Goal: Information Seeking & Learning: Learn about a topic

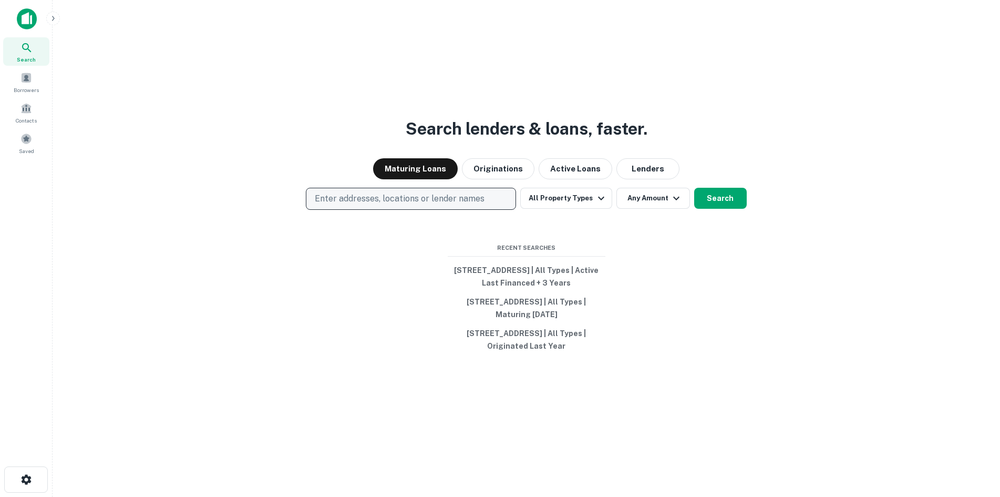
click at [414, 199] on p "Enter addresses, locations or lender names" at bounding box center [400, 198] width 170 height 13
type input "**********"
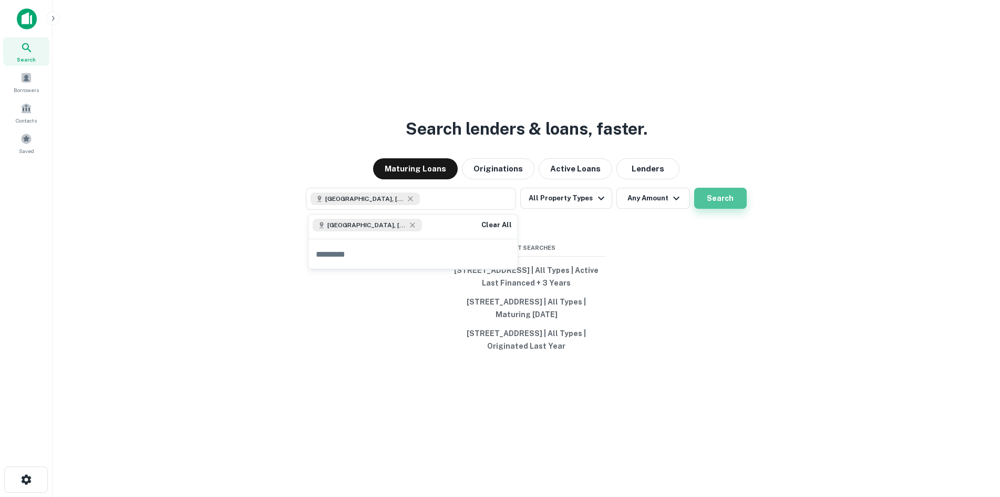
click at [722, 195] on button "Search" at bounding box center [720, 198] width 53 height 21
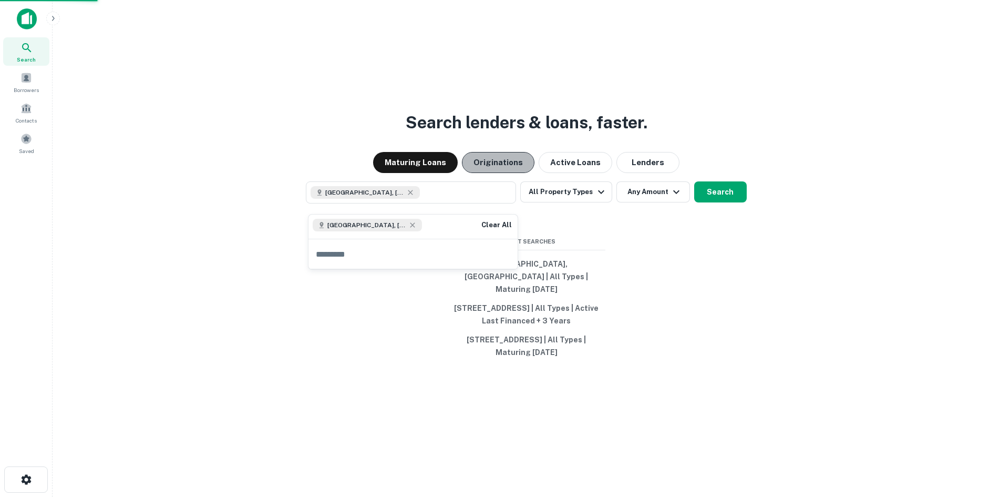
click at [517, 172] on button "Originations" at bounding box center [498, 162] width 73 height 21
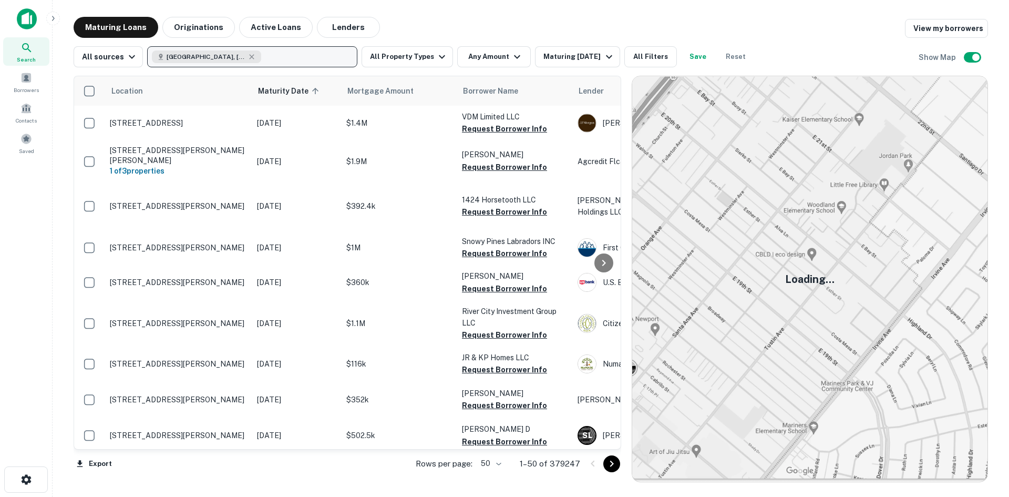
click at [255, 56] on div "[GEOGRAPHIC_DATA], [GEOGRAPHIC_DATA]" at bounding box center [206, 56] width 109 height 13
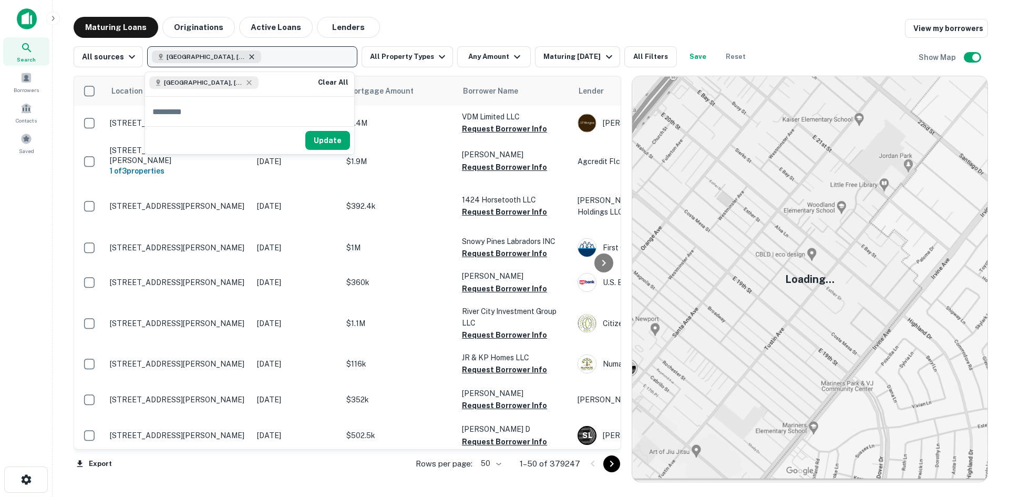
click at [250, 56] on icon "button" at bounding box center [252, 56] width 5 height 5
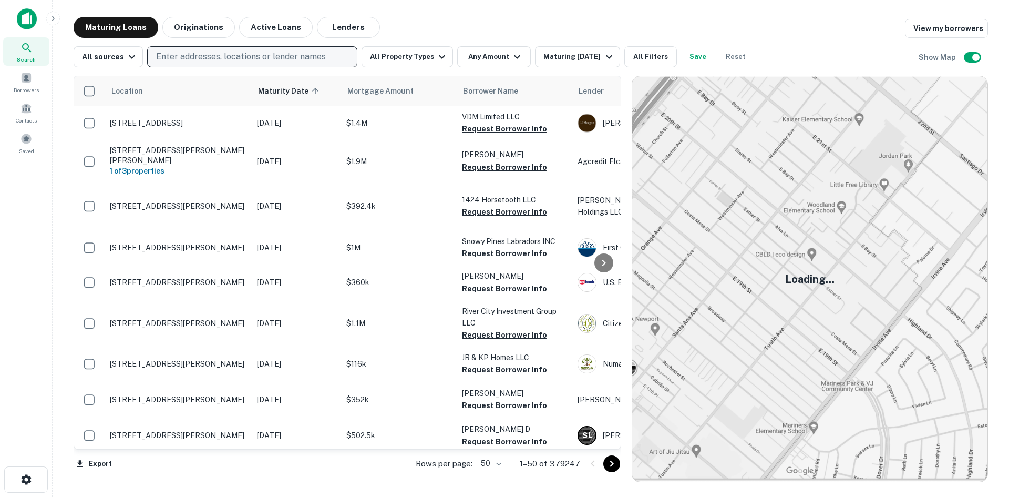
click at [254, 57] on p "Enter addresses, locations or lender names" at bounding box center [241, 56] width 170 height 13
type input "*******"
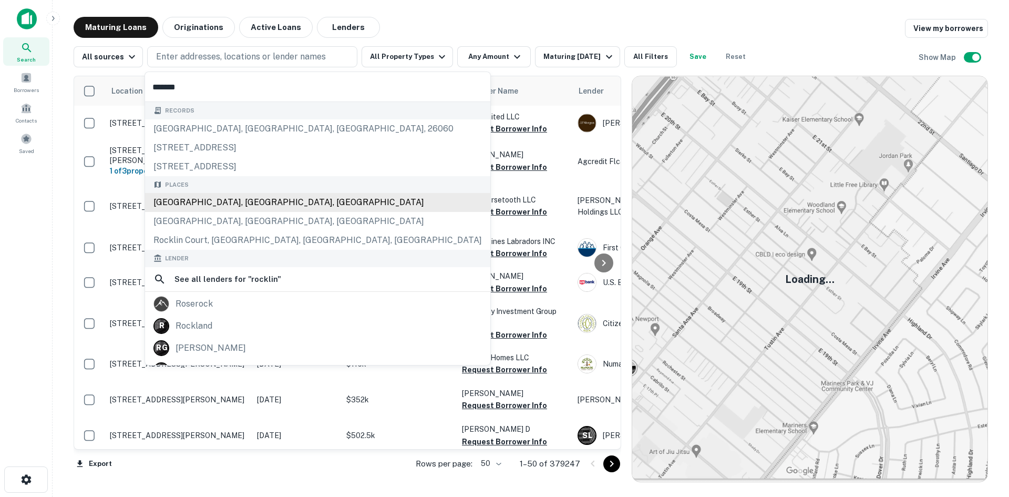
click at [194, 204] on div "[GEOGRAPHIC_DATA], [GEOGRAPHIC_DATA], [GEOGRAPHIC_DATA]" at bounding box center [317, 202] width 345 height 19
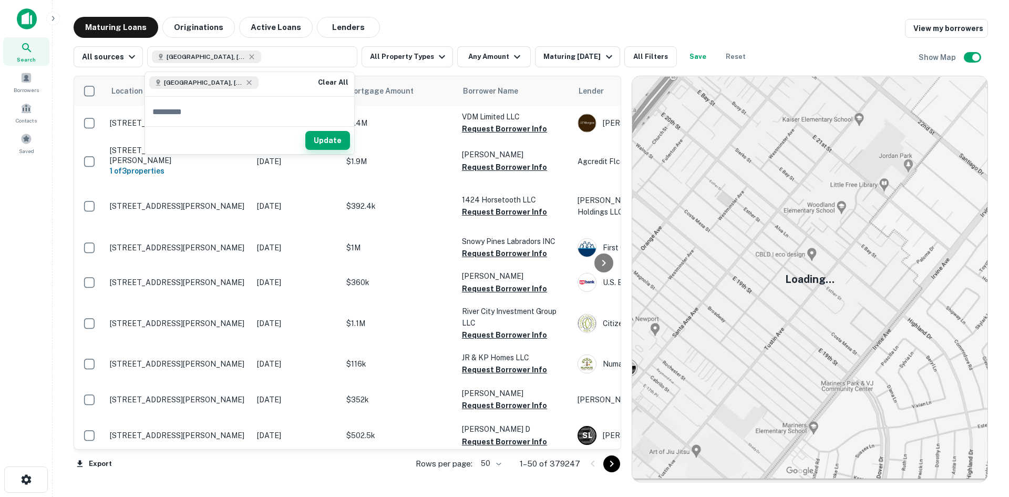
click at [333, 138] on button "Update" at bounding box center [327, 140] width 45 height 19
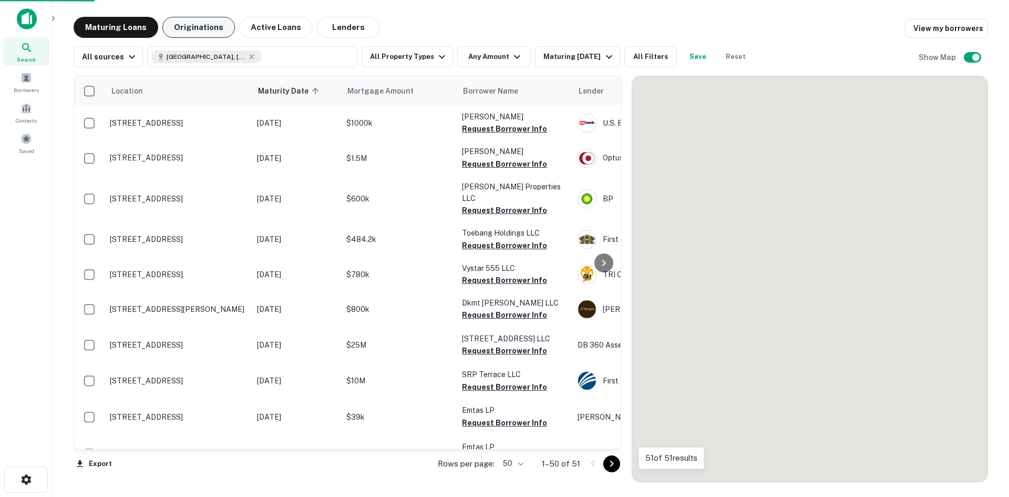
click at [200, 20] on button "Originations" at bounding box center [198, 27] width 73 height 21
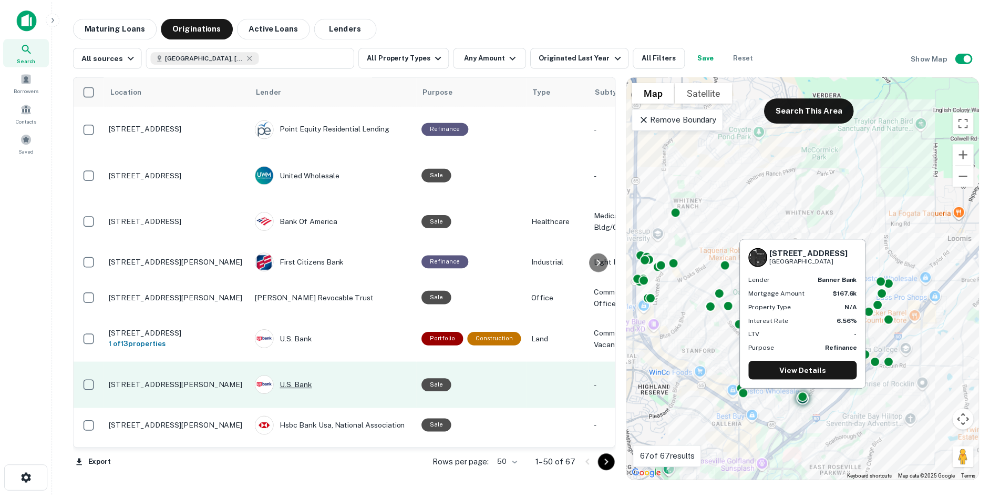
scroll to position [105, 0]
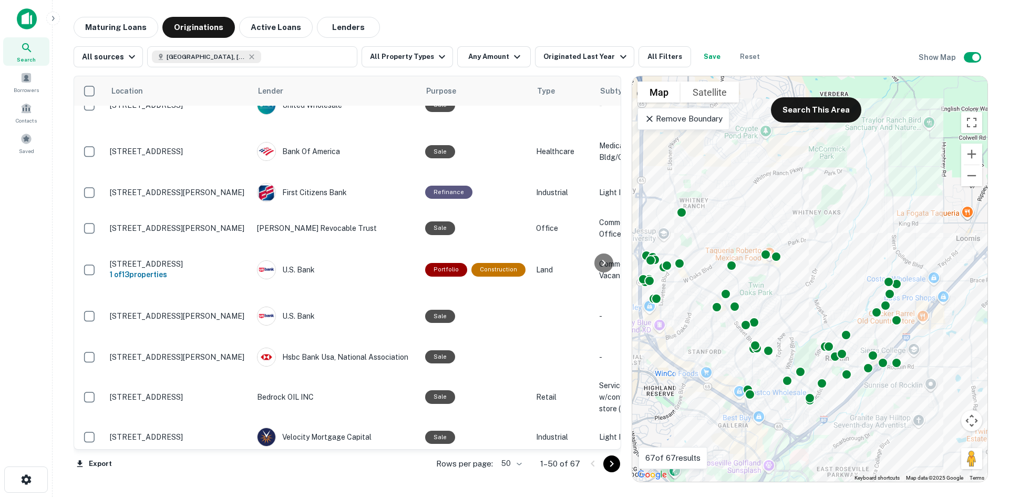
click at [522, 466] on body "Search Borrowers Contacts Saved Maturing Loans Originations Active Loans Lender…" at bounding box center [504, 248] width 1009 height 497
click at [656, 19] on div at bounding box center [504, 248] width 1009 height 497
click at [581, 63] on button "Originated Last Year" at bounding box center [584, 56] width 99 height 21
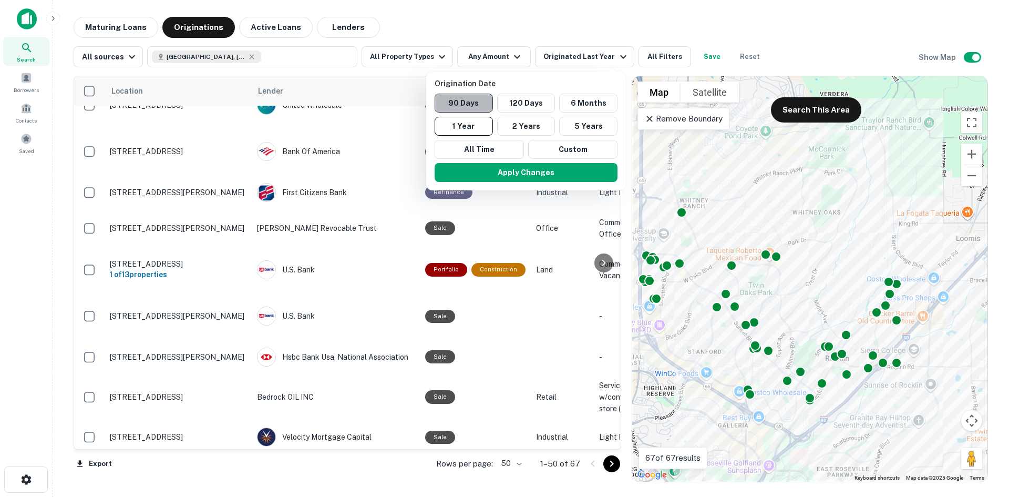
click at [460, 96] on button "90 Days" at bounding box center [464, 103] width 58 height 19
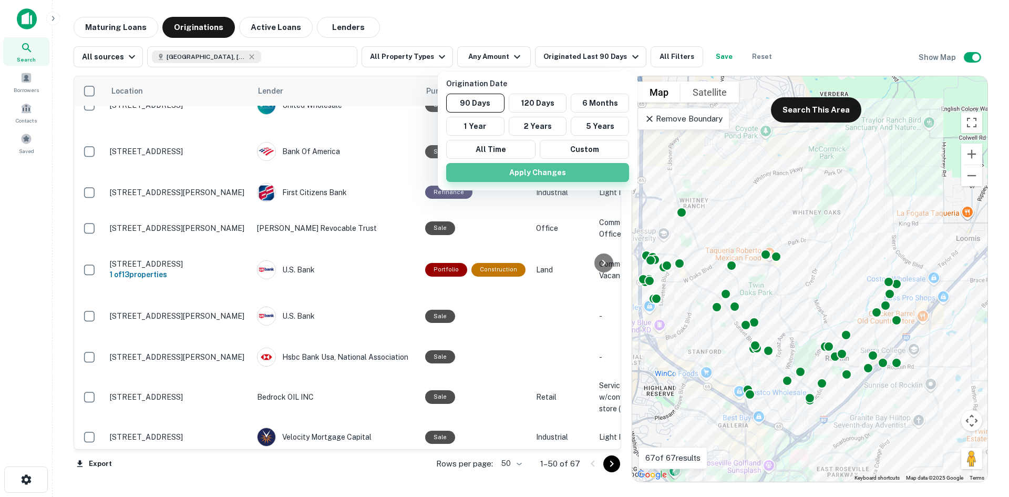
click at [552, 175] on button "Apply Changes" at bounding box center [537, 172] width 183 height 19
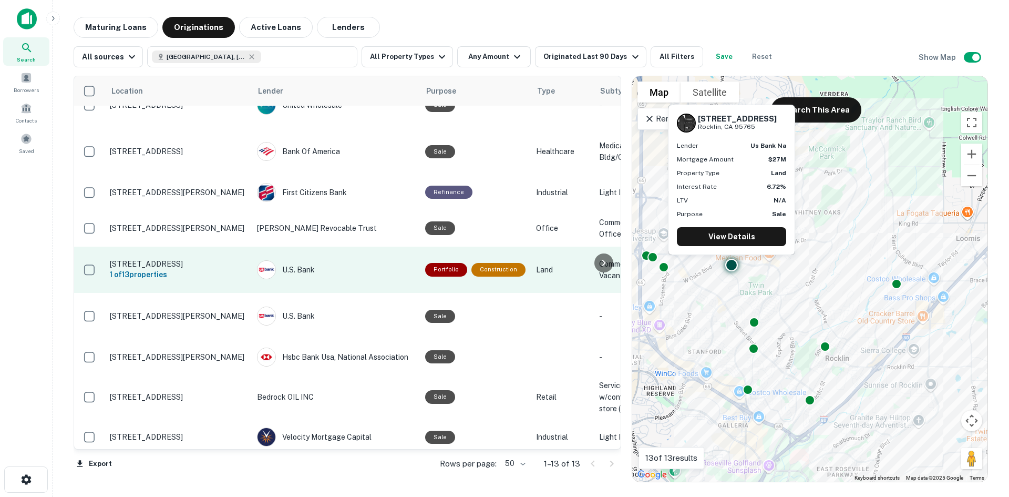
click at [153, 259] on p "[STREET_ADDRESS]" at bounding box center [178, 263] width 137 height 9
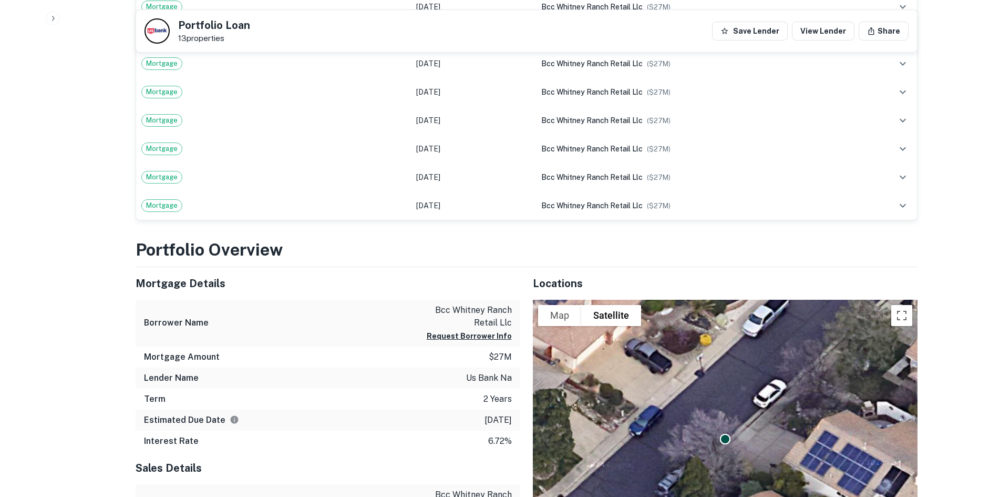
scroll to position [578, 0]
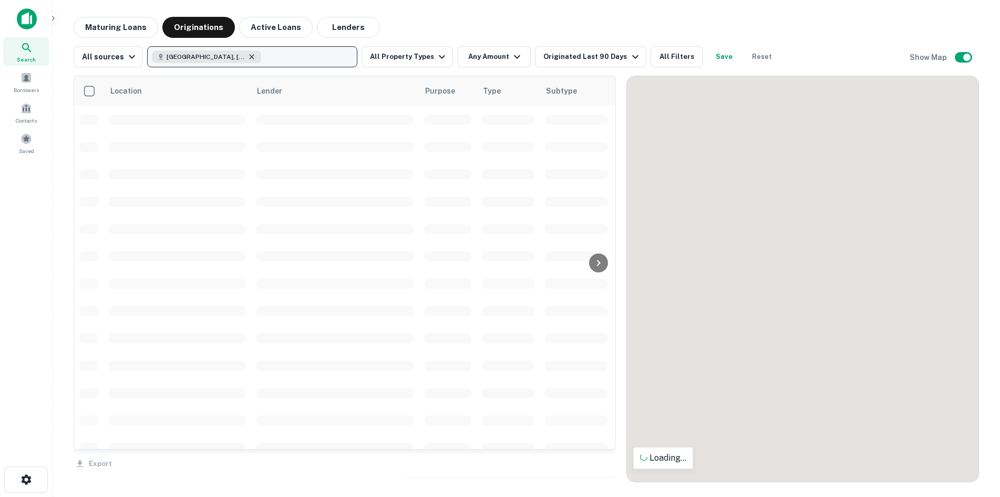
click at [248, 55] on icon "button" at bounding box center [252, 57] width 8 height 8
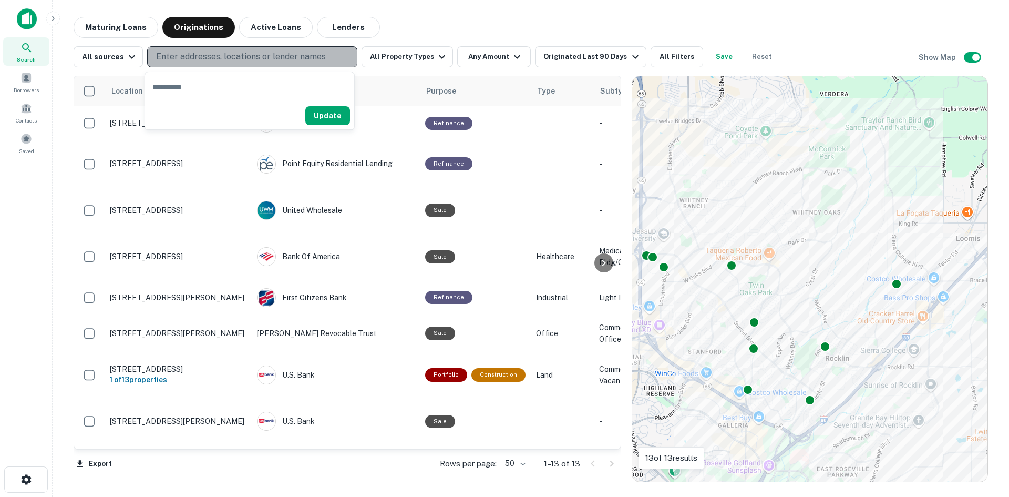
click at [233, 60] on p "Enter addresses, locations or lender names" at bounding box center [241, 56] width 170 height 13
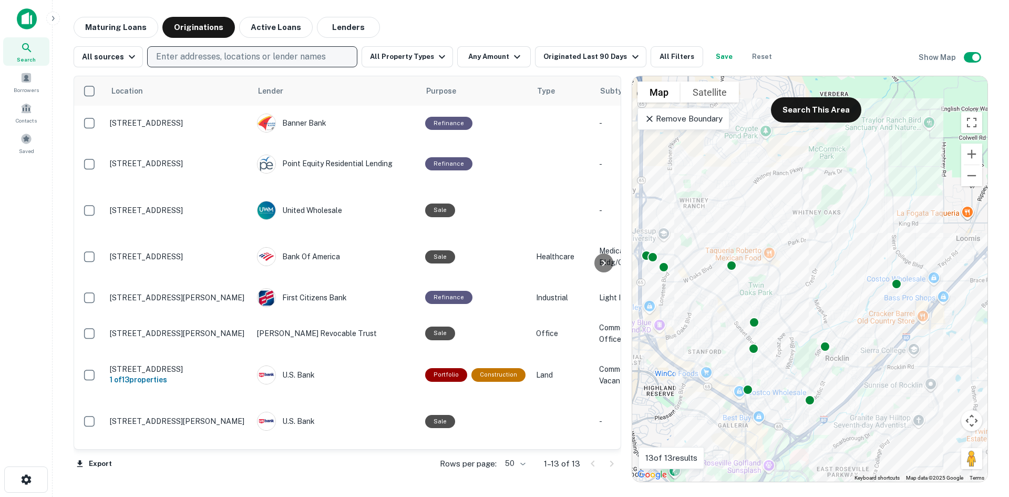
click at [233, 60] on p "Enter addresses, locations or lender names" at bounding box center [241, 56] width 170 height 13
type input "*******"
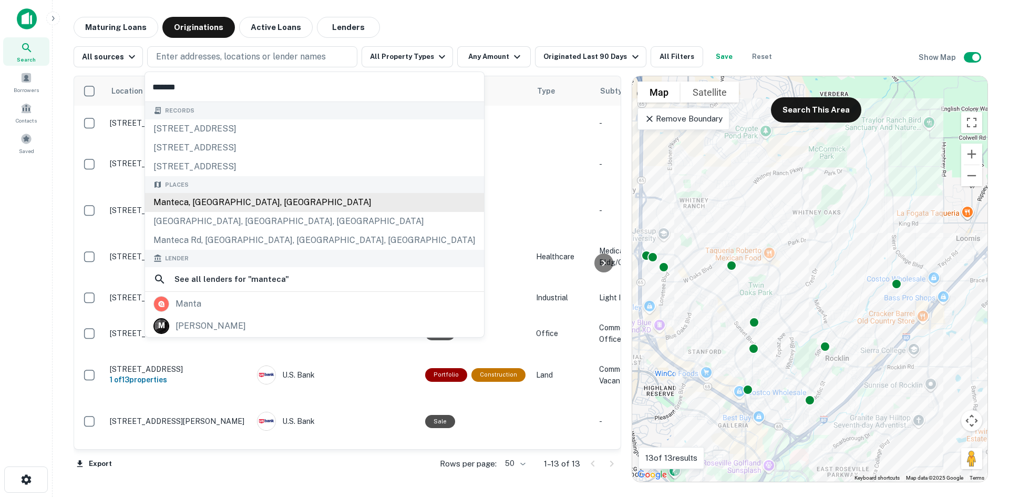
click at [210, 205] on div "Places [GEOGRAPHIC_DATA], [GEOGRAPHIC_DATA], [GEOGRAPHIC_DATA] [GEOGRAPHIC_DATA…" at bounding box center [314, 213] width 339 height 74
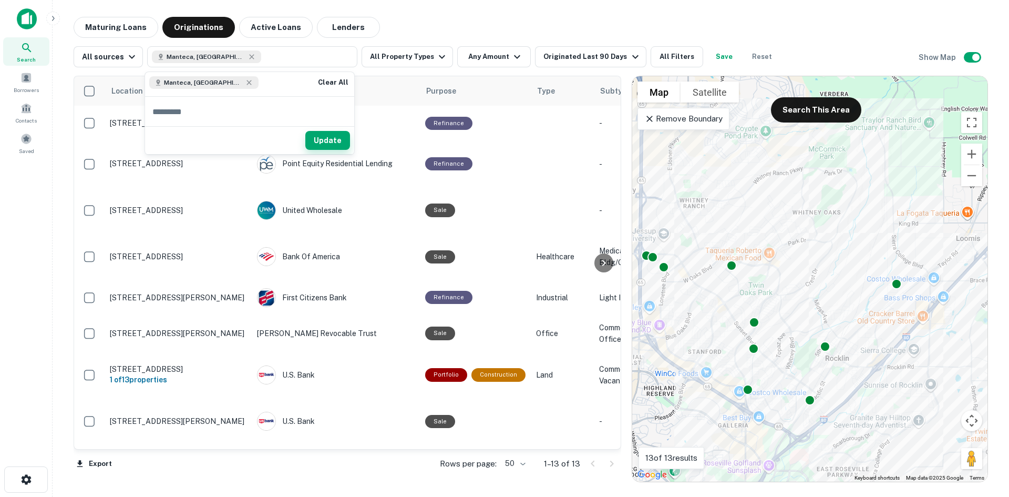
click at [332, 139] on button "Update" at bounding box center [327, 140] width 45 height 19
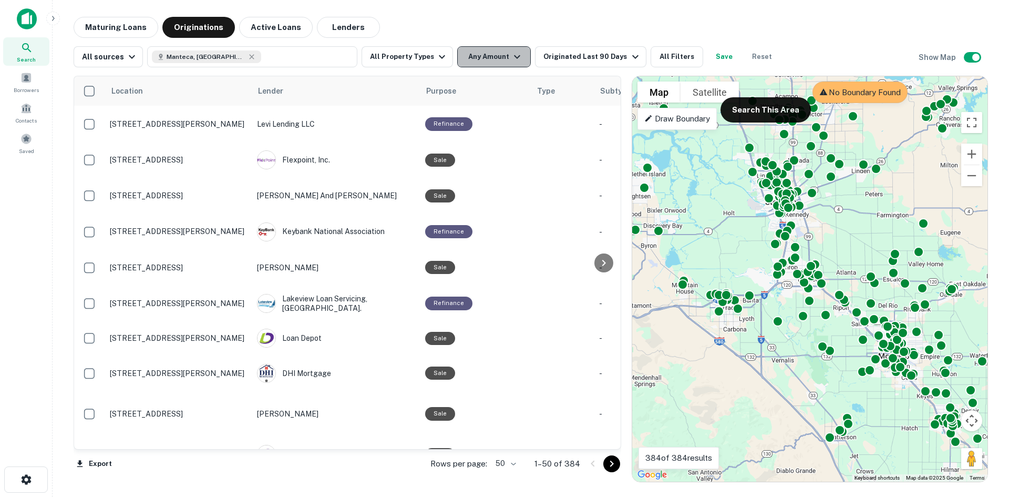
click at [483, 60] on button "Any Amount" at bounding box center [494, 56] width 74 height 21
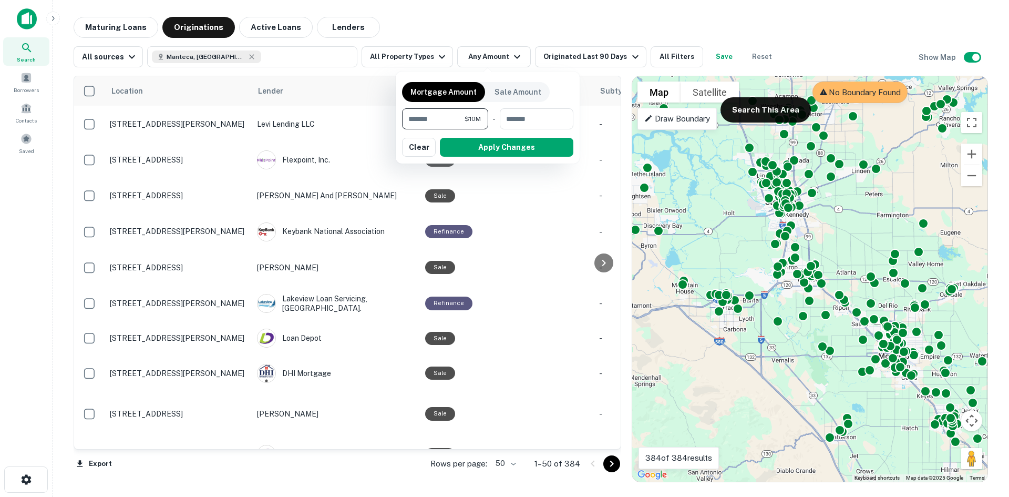
type input "********"
click at [541, 148] on button "Apply Changes" at bounding box center [507, 147] width 134 height 19
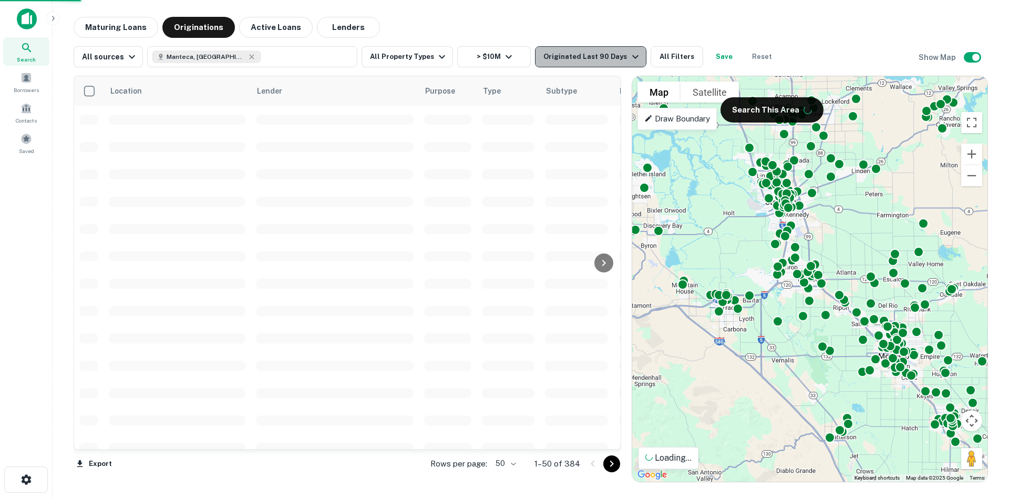
click at [591, 58] on div "Originated Last 90 Days" at bounding box center [593, 56] width 98 height 13
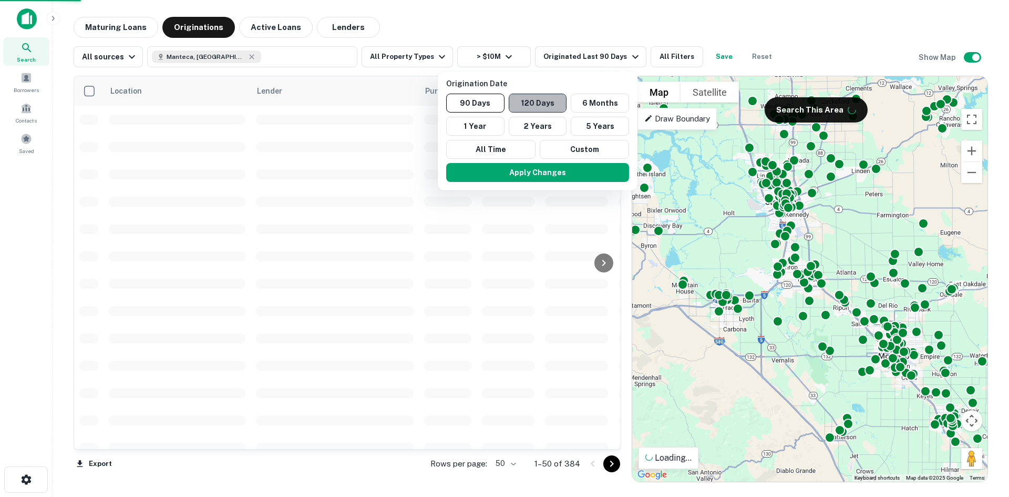
click at [557, 105] on button "120 Days" at bounding box center [538, 103] width 58 height 19
click at [599, 105] on button "6 Months" at bounding box center [603, 103] width 58 height 19
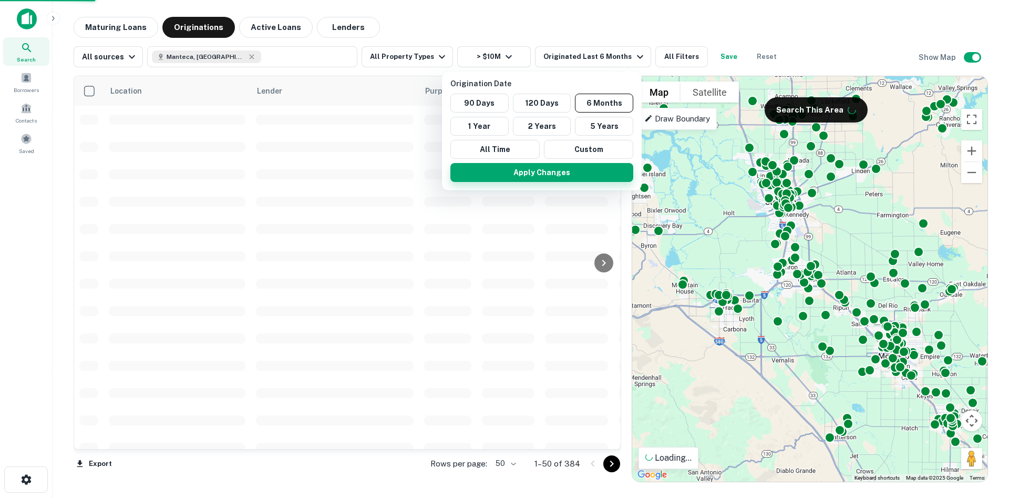
click at [554, 171] on button "Apply Changes" at bounding box center [541, 172] width 183 height 19
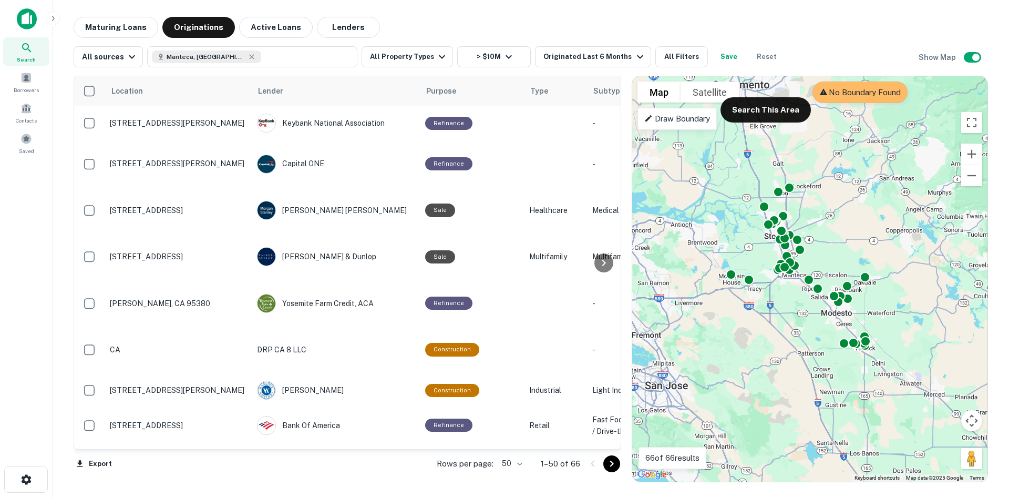
drag, startPoint x: 839, startPoint y: 383, endPoint x: 813, endPoint y: 340, distance: 50.2
click at [813, 340] on div "To activate drag with keyboard, press Alt + Enter. Once in keyboard drag state,…" at bounding box center [809, 278] width 355 height 405
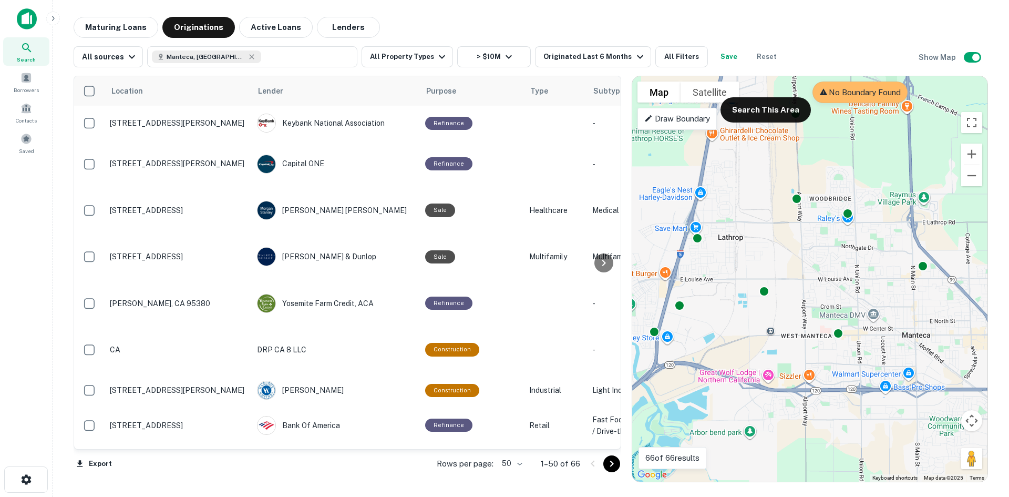
drag, startPoint x: 771, startPoint y: 223, endPoint x: 784, endPoint y: 222, distance: 13.2
click at [792, 223] on div "To activate drag with keyboard, press Alt + Enter. Once in keyboard drag state,…" at bounding box center [809, 278] width 355 height 405
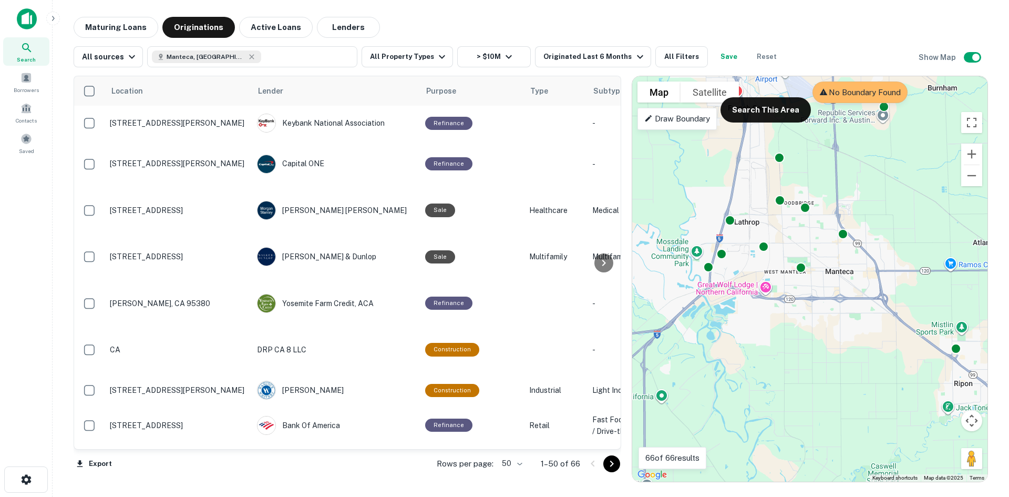
drag, startPoint x: 835, startPoint y: 247, endPoint x: 819, endPoint y: 264, distance: 23.8
click at [819, 264] on div "To activate drag with keyboard, press Alt + Enter. Once in keyboard drag state,…" at bounding box center [809, 278] width 355 height 405
click at [776, 113] on button "Search This Area" at bounding box center [766, 109] width 90 height 25
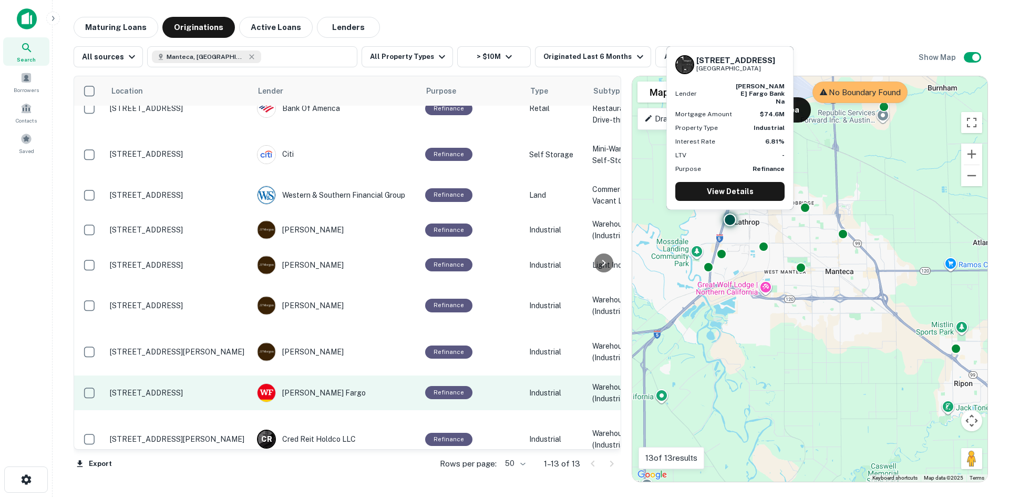
scroll to position [105, 0]
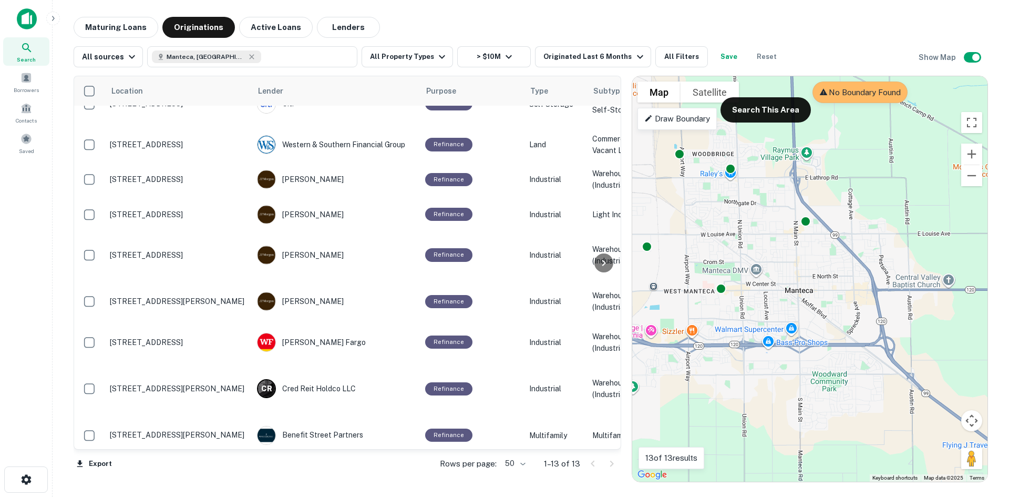
drag, startPoint x: 863, startPoint y: 271, endPoint x: 823, endPoint y: 283, distance: 41.7
click at [823, 283] on div "To activate drag with keyboard, press Alt + Enter. Once in keyboard drag state,…" at bounding box center [809, 278] width 355 height 405
click at [763, 106] on button "Search This Area" at bounding box center [766, 109] width 90 height 25
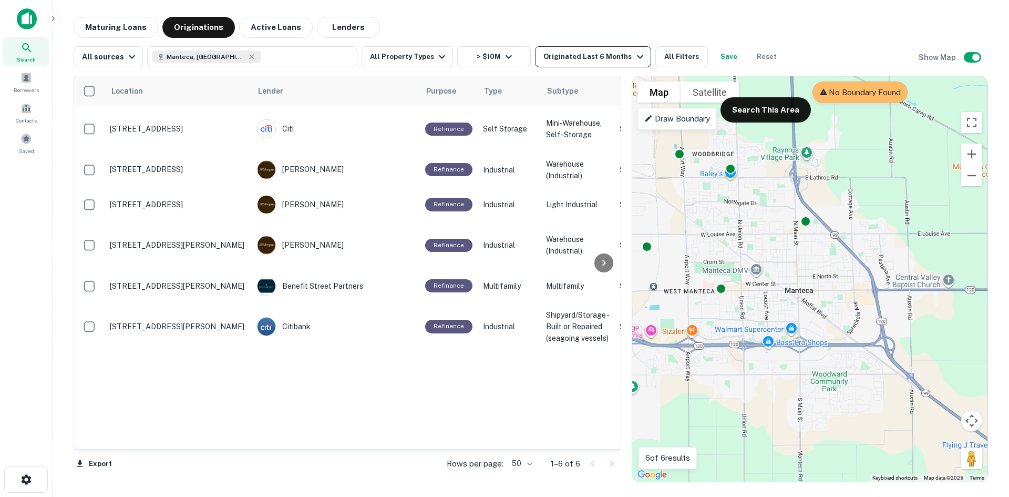
click at [574, 57] on div "Originated Last 6 Months" at bounding box center [595, 56] width 103 height 13
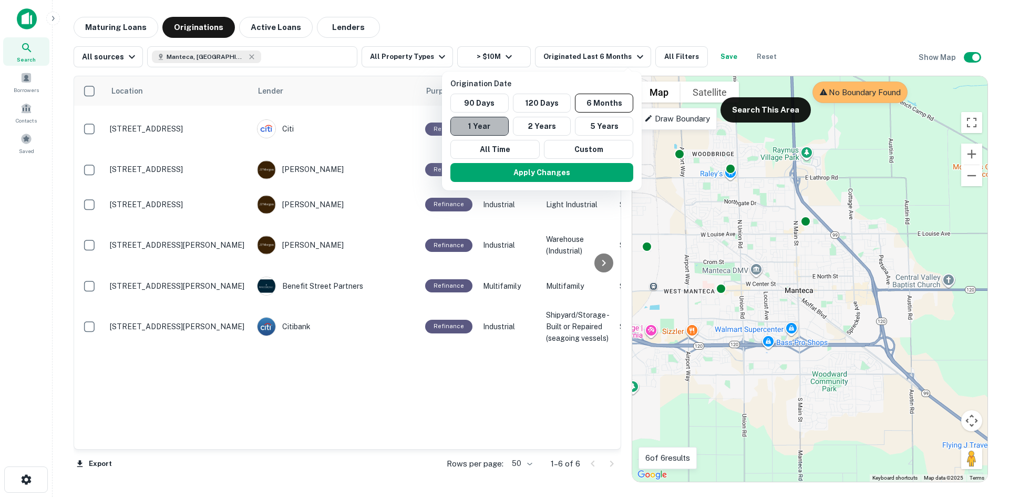
click at [483, 127] on button "1 Year" at bounding box center [479, 126] width 58 height 19
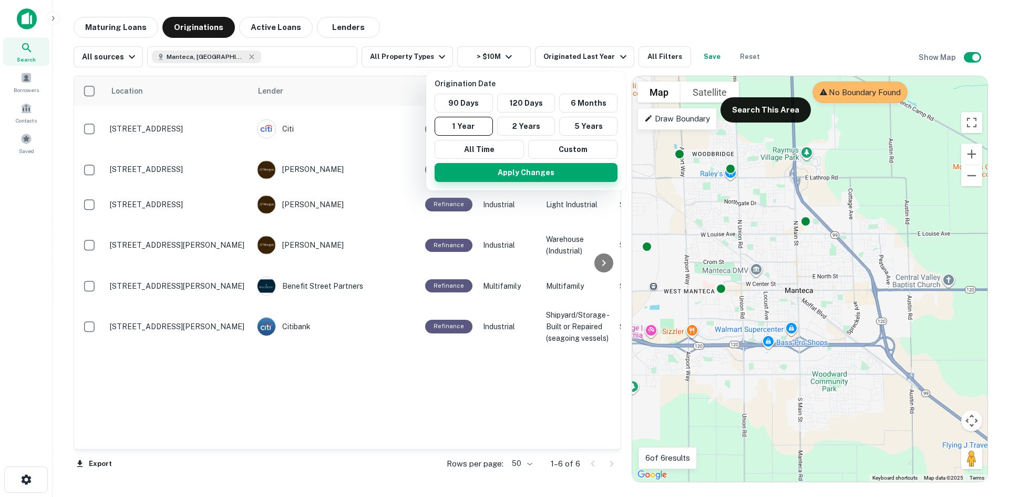
click at [540, 173] on button "Apply Changes" at bounding box center [526, 172] width 183 height 19
